Goal: Information Seeking & Learning: Learn about a topic

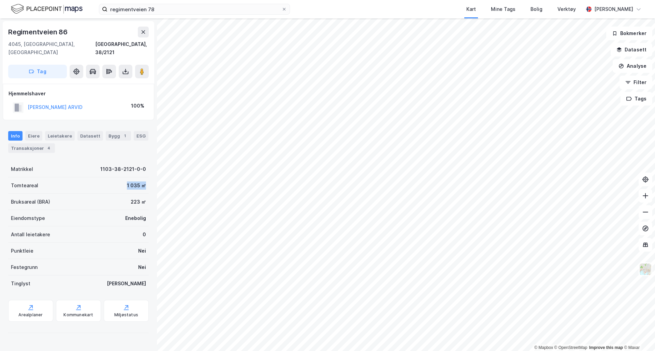
drag, startPoint x: 119, startPoint y: 179, endPoint x: 136, endPoint y: 182, distance: 17.7
click at [140, 182] on div "Tomteareal 1 035 ㎡" at bounding box center [78, 186] width 140 height 16
click at [127, 182] on div "1 035 ㎡" at bounding box center [136, 186] width 19 height 8
click at [160, 4] on label "regimentveien 78" at bounding box center [194, 9] width 191 height 11
click at [160, 4] on input "regimentveien 78" at bounding box center [194, 9] width 174 height 10
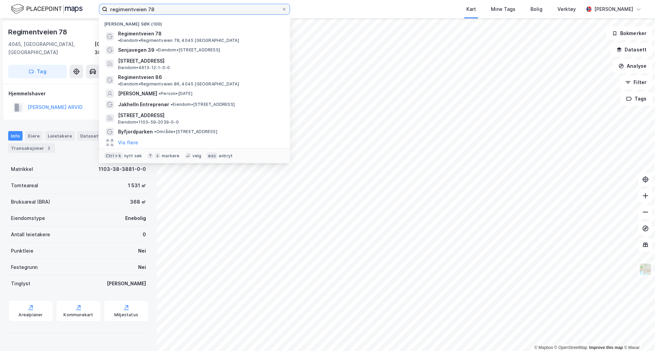
drag, startPoint x: 163, startPoint y: 8, endPoint x: 44, endPoint y: 11, distance: 119.4
click at [43, 12] on div "regimentveien 78 Nylige søk (100) Regimentveien 78 • Eiendom • Regimentveien 78…" at bounding box center [327, 9] width 655 height 18
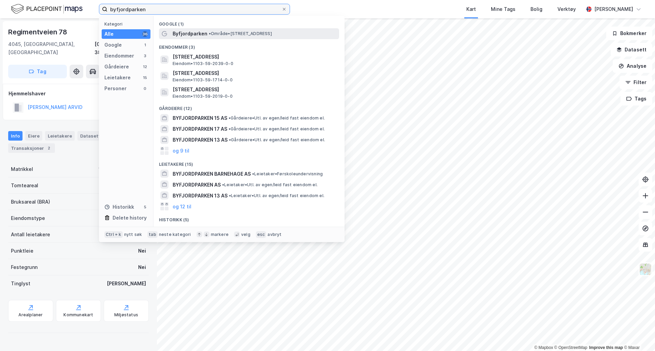
type input "byfjordparken"
click at [195, 35] on span "Byfjordparken" at bounding box center [189, 34] width 35 height 8
